Goal: Task Accomplishment & Management: Use online tool/utility

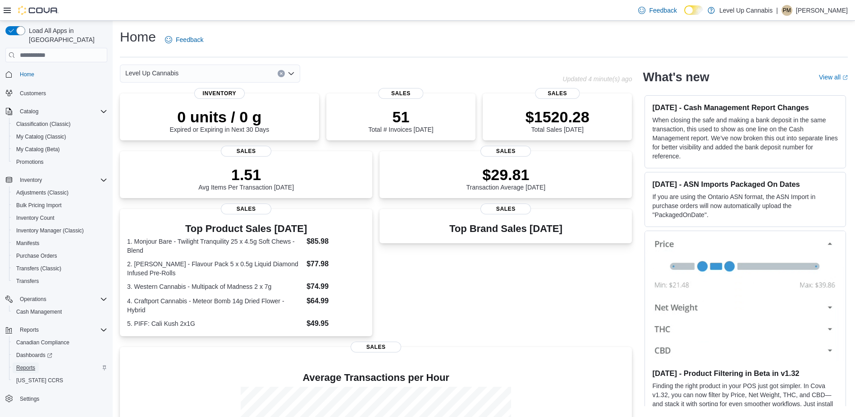
click at [24, 364] on span "Reports" at bounding box center [25, 367] width 19 height 7
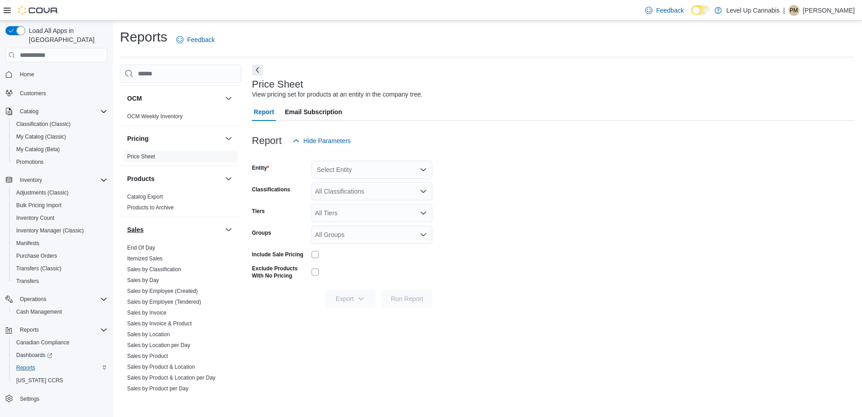
scroll to position [496, 0]
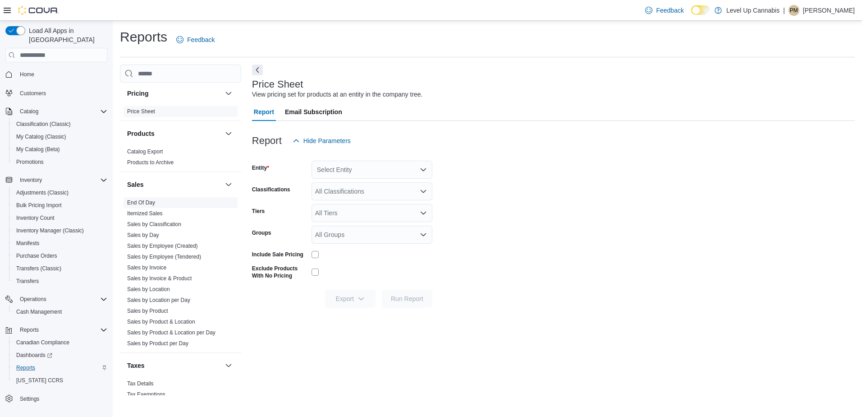
click at [180, 202] on span "End Of Day" at bounding box center [181, 202] width 114 height 11
click at [137, 203] on link "End Of Day" at bounding box center [141, 202] width 28 height 6
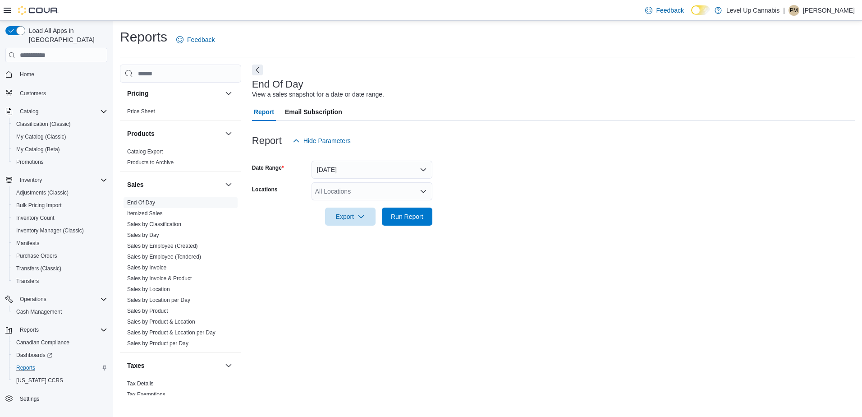
click at [386, 194] on div "All Locations" at bounding box center [372, 191] width 121 height 18
click at [386, 194] on div "All Locations Combo box. Selected. Combo box input. All Locations. Type some te…" at bounding box center [372, 191] width 121 height 18
click at [489, 186] on form "Date Range [DATE] Locations All Locations Combo box. Selected. Combo box input.…" at bounding box center [553, 188] width 603 height 76
click at [359, 217] on icon "button" at bounding box center [361, 215] width 7 height 7
click at [363, 252] on span "Export to Pdf" at bounding box center [351, 252] width 41 height 7
